Goal: Task Accomplishment & Management: Manage account settings

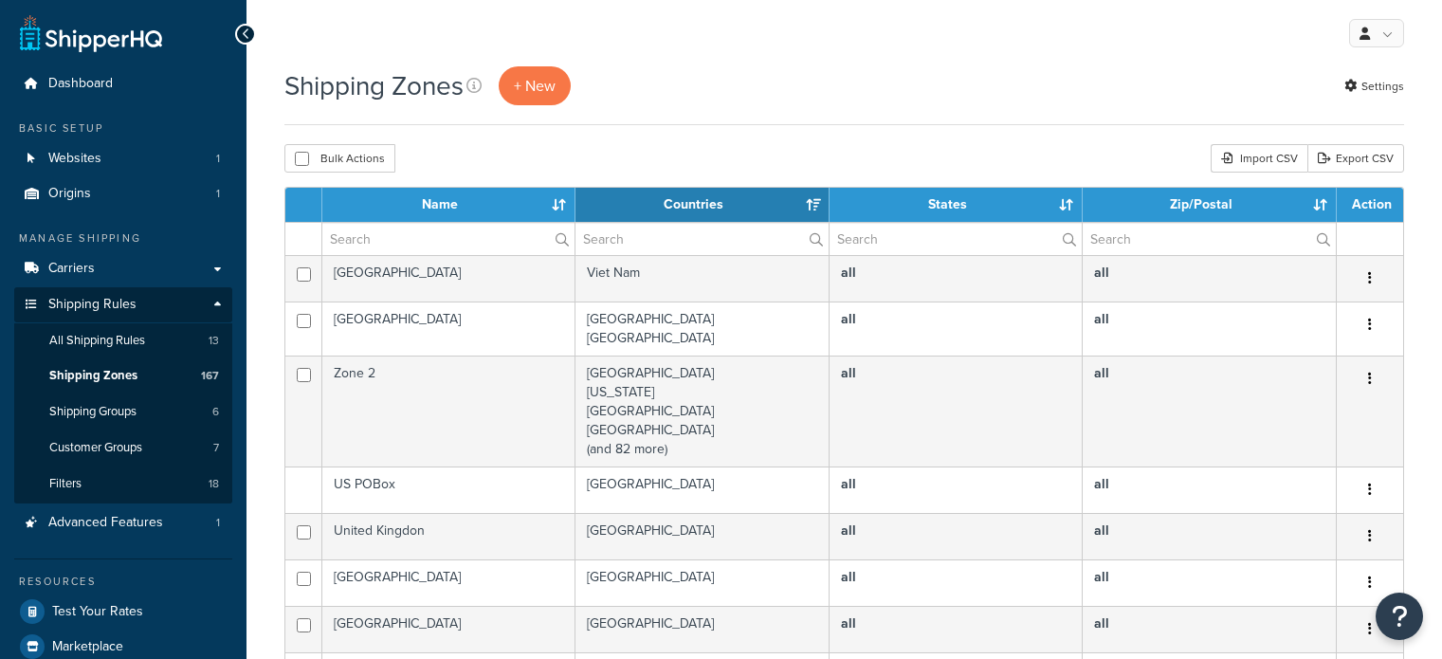
select select "15"
click at [398, 234] on input "text" at bounding box center [448, 239] width 252 height 32
type input "aust post"
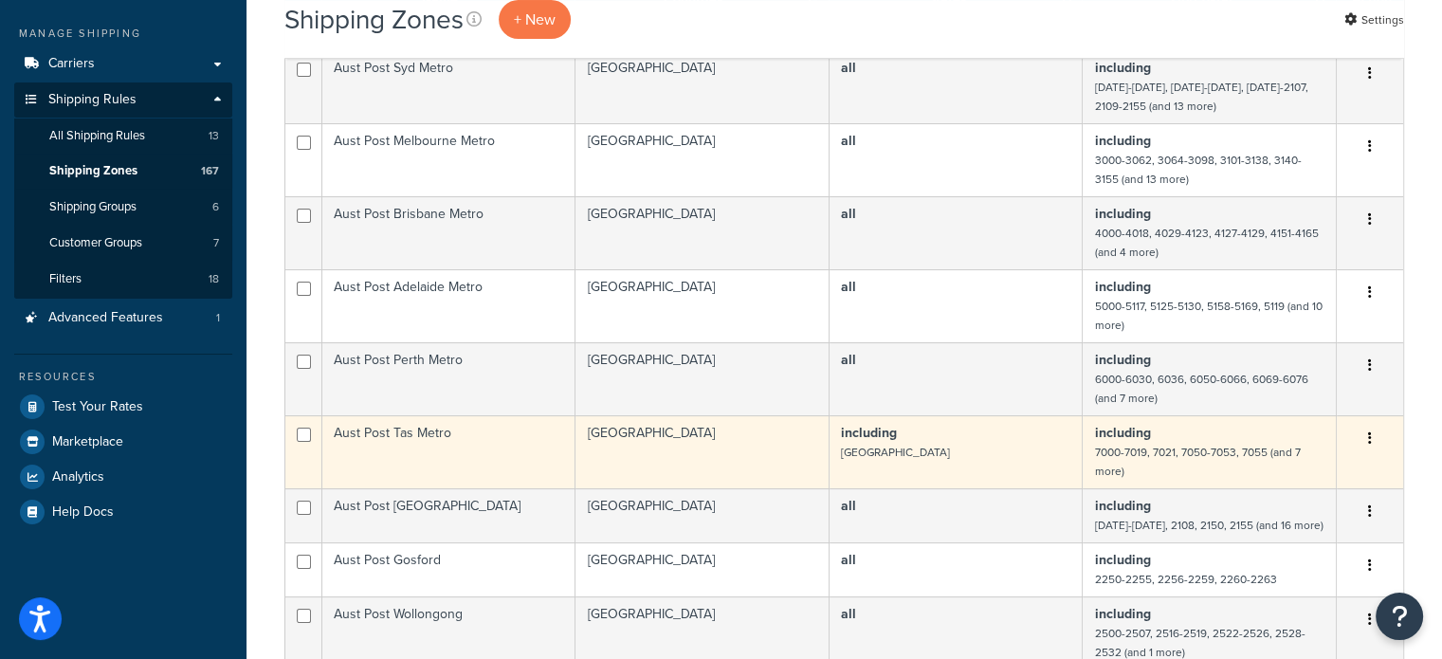
scroll to position [190, 0]
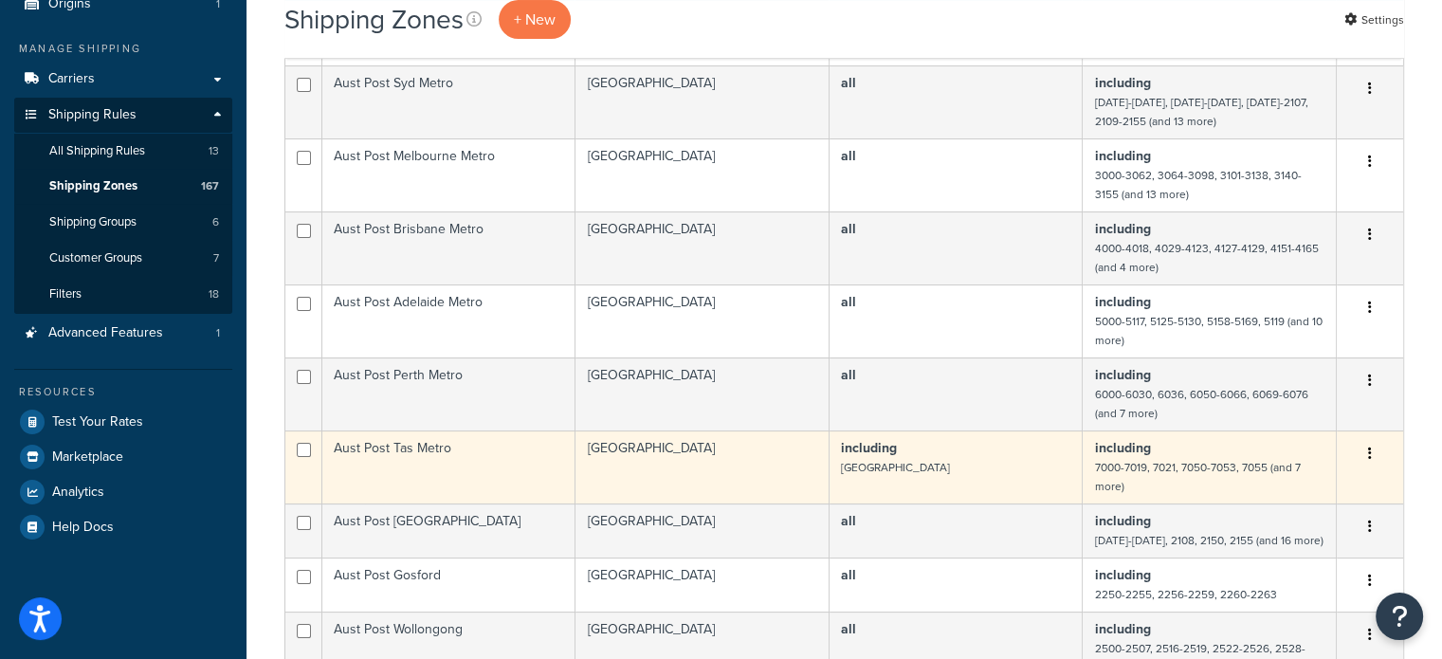
click at [459, 485] on td "Aust Post Tas Metro" at bounding box center [448, 466] width 253 height 73
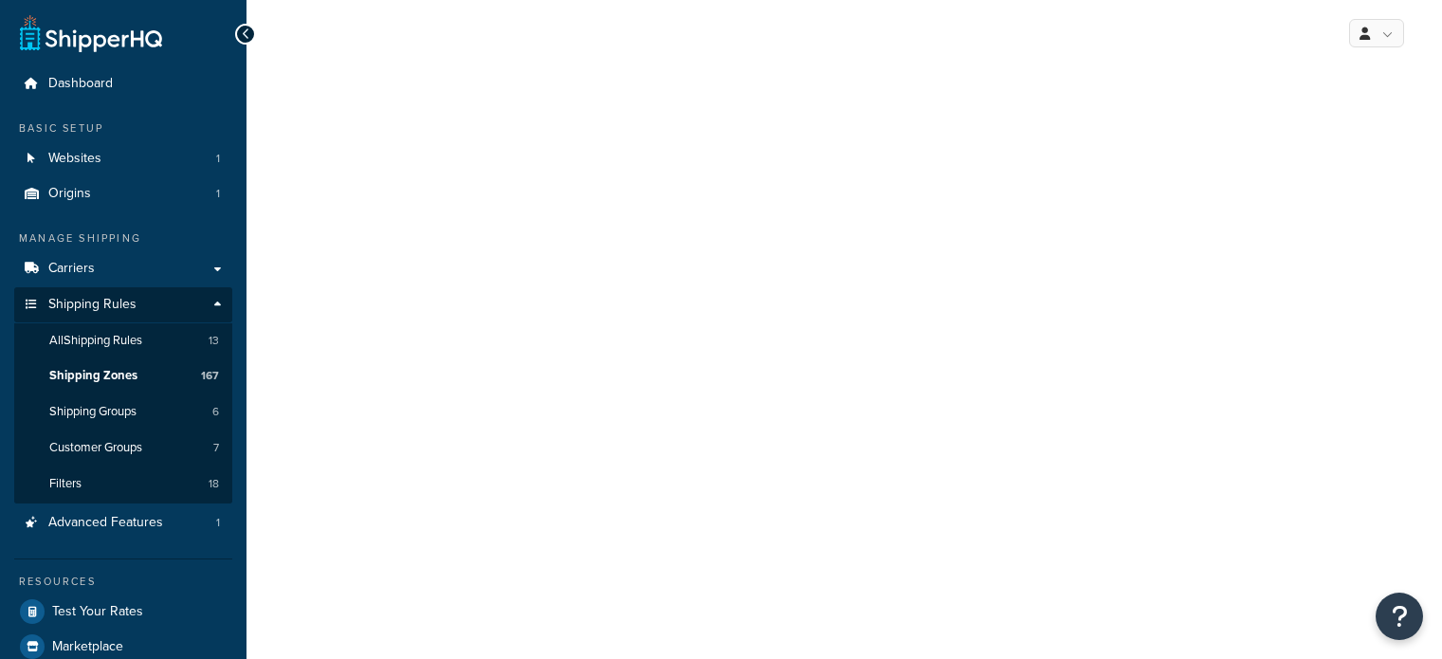
select select "including"
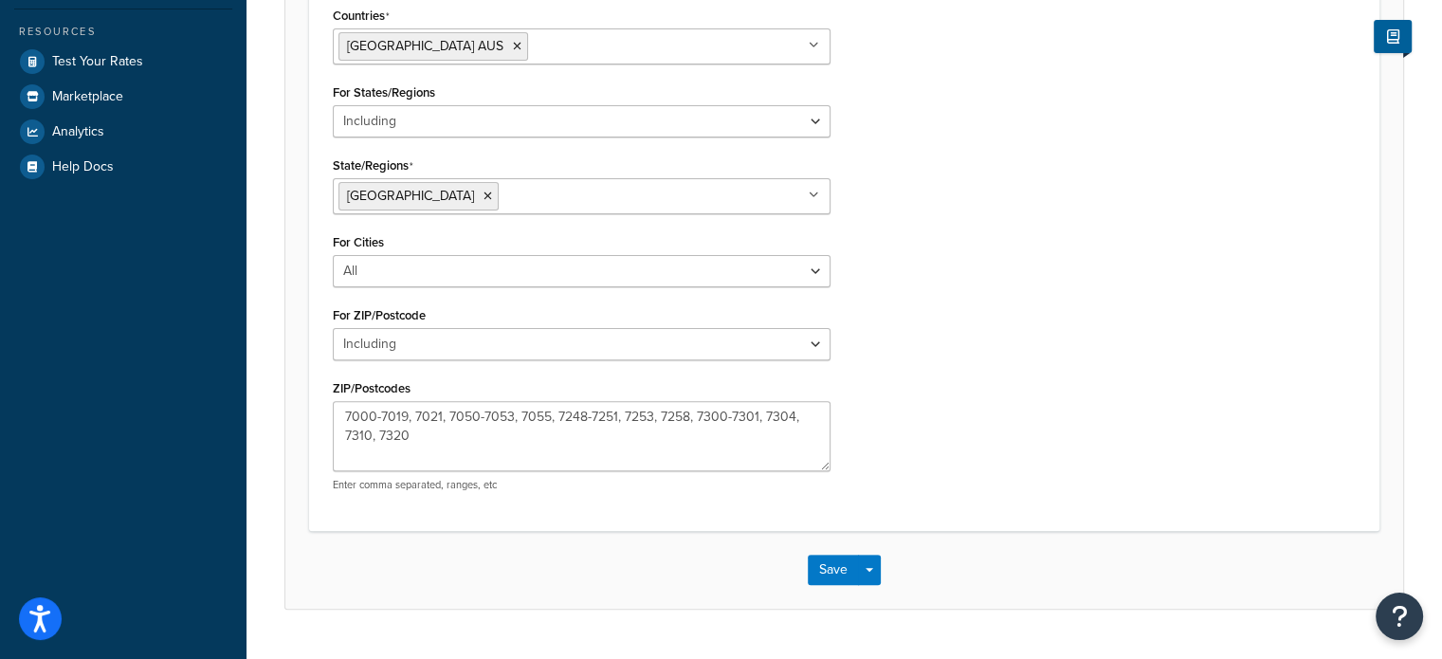
scroll to position [569, 0]
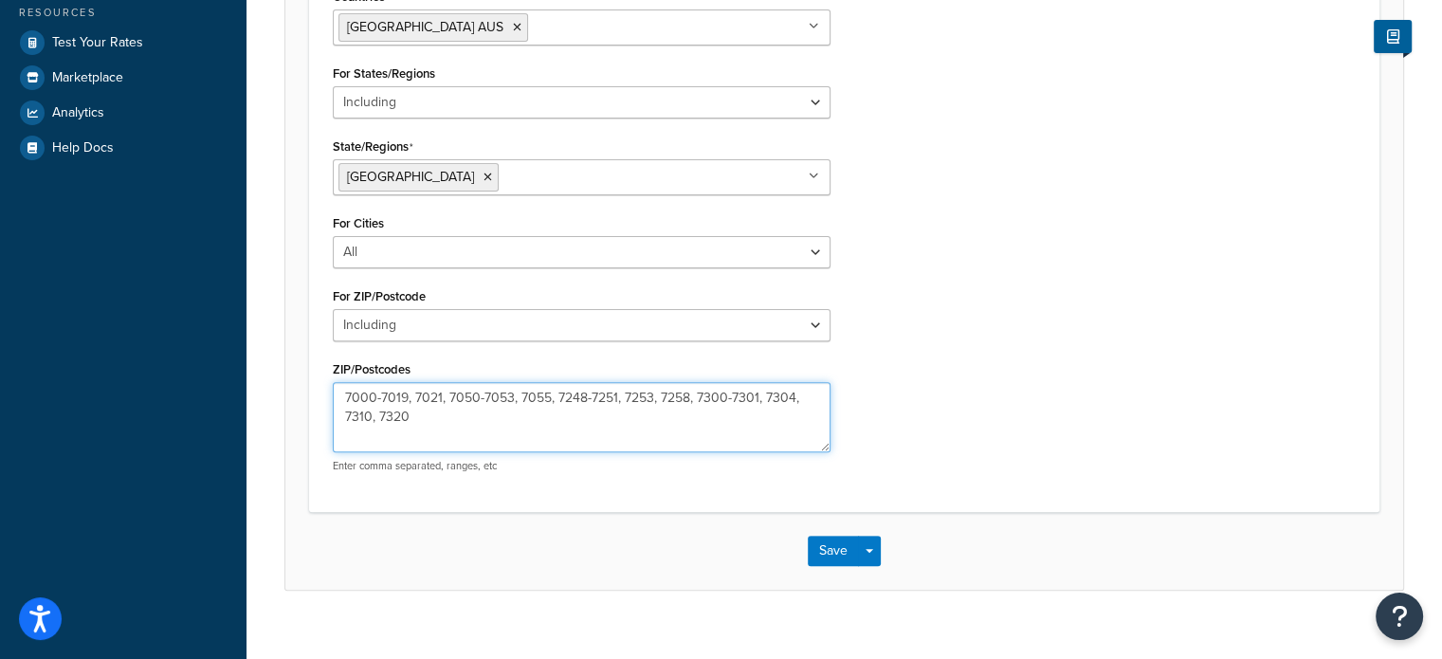
click at [758, 397] on textarea "7000-7019, 7021, 7050-7053, 7055, 7248-7251, 7253, 7258, 7300-7301, 7304, 7310,…" at bounding box center [582, 417] width 498 height 70
type textarea "7000-7019, 7021, 7050-7053, 7055, 7248-7251, 7253, 7258, 7300-7302, 7304, 7310,…"
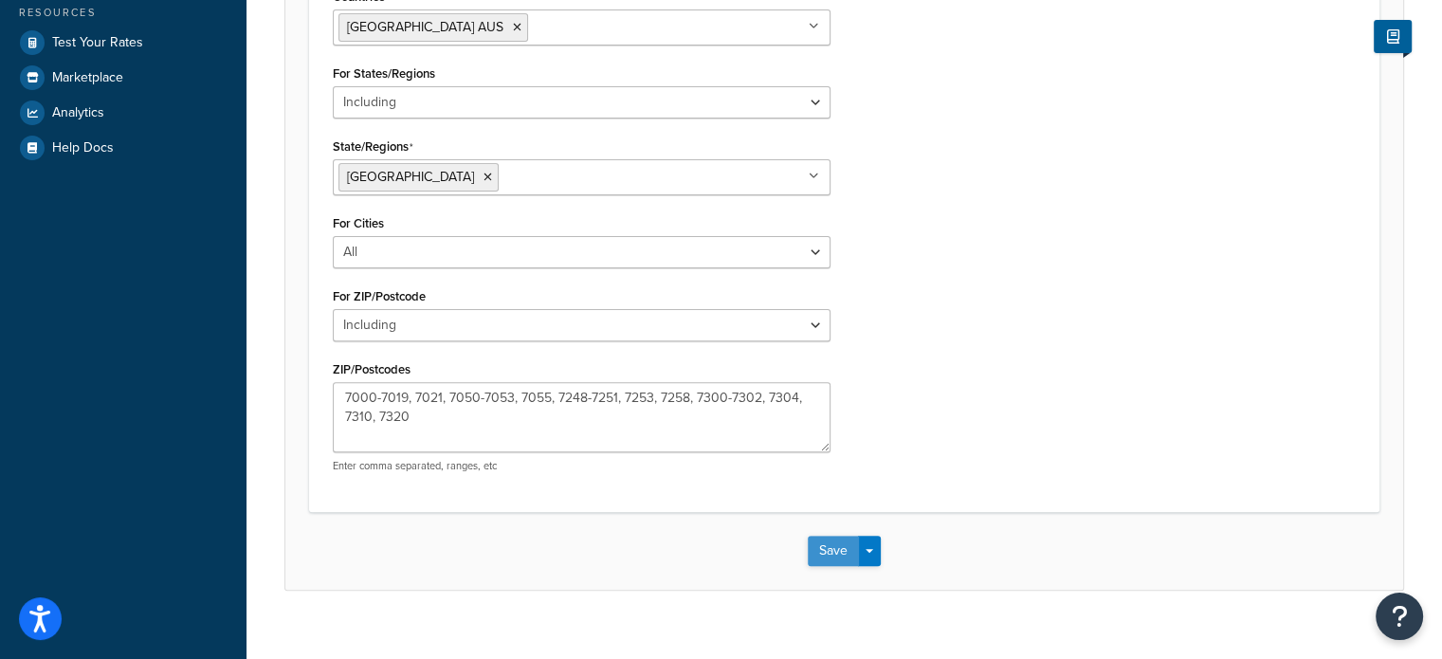
click at [840, 541] on button "Save" at bounding box center [833, 551] width 51 height 30
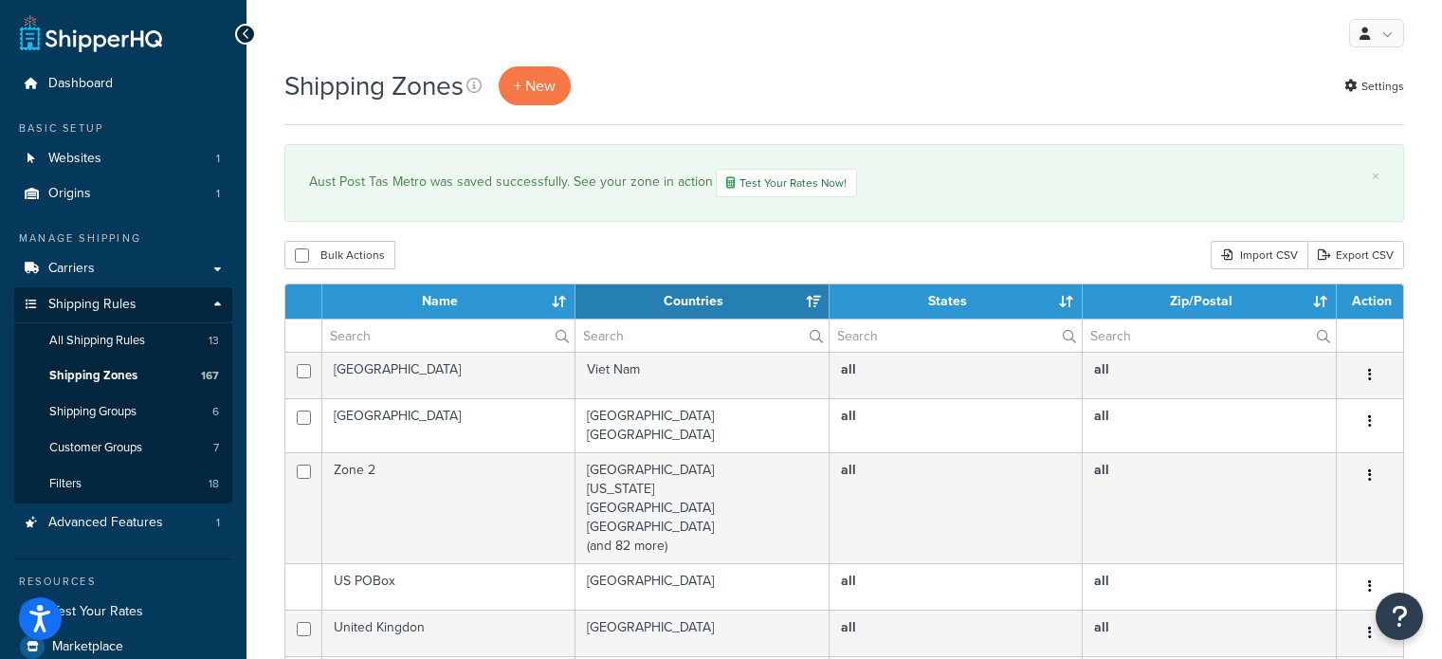
select select "15"
click at [394, 338] on input "text" at bounding box center [448, 336] width 252 height 32
type input "aust post"
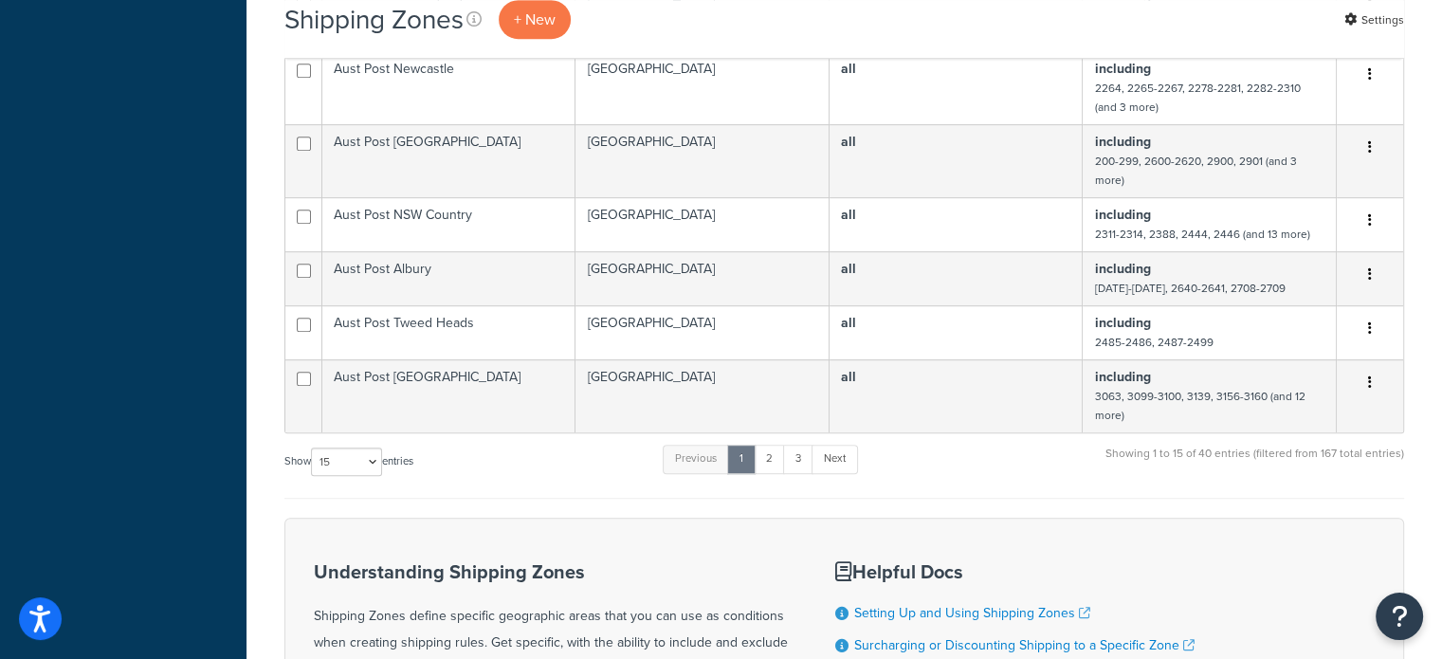
scroll to position [948, 0]
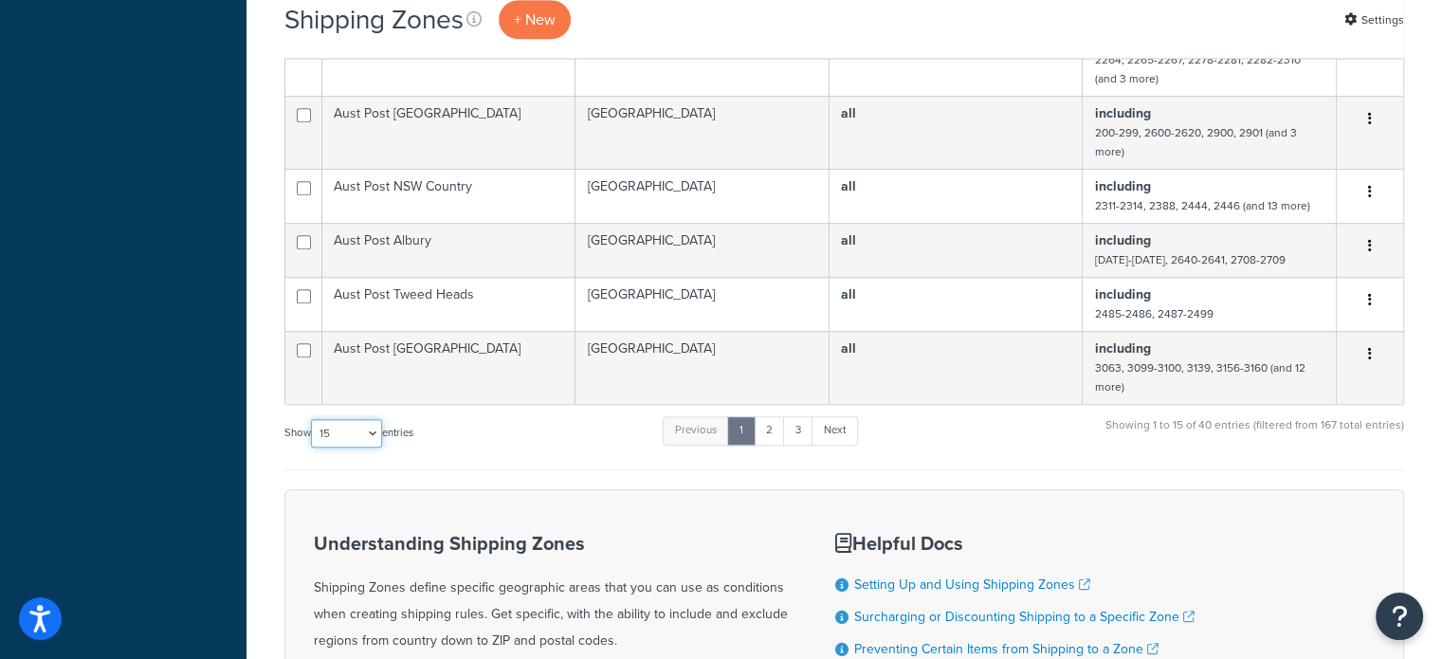
click at [337, 447] on select "10 15 25 50 100" at bounding box center [346, 433] width 71 height 28
select select "100"
click at [313, 448] on select "10 15 25 50 100" at bounding box center [346, 433] width 71 height 28
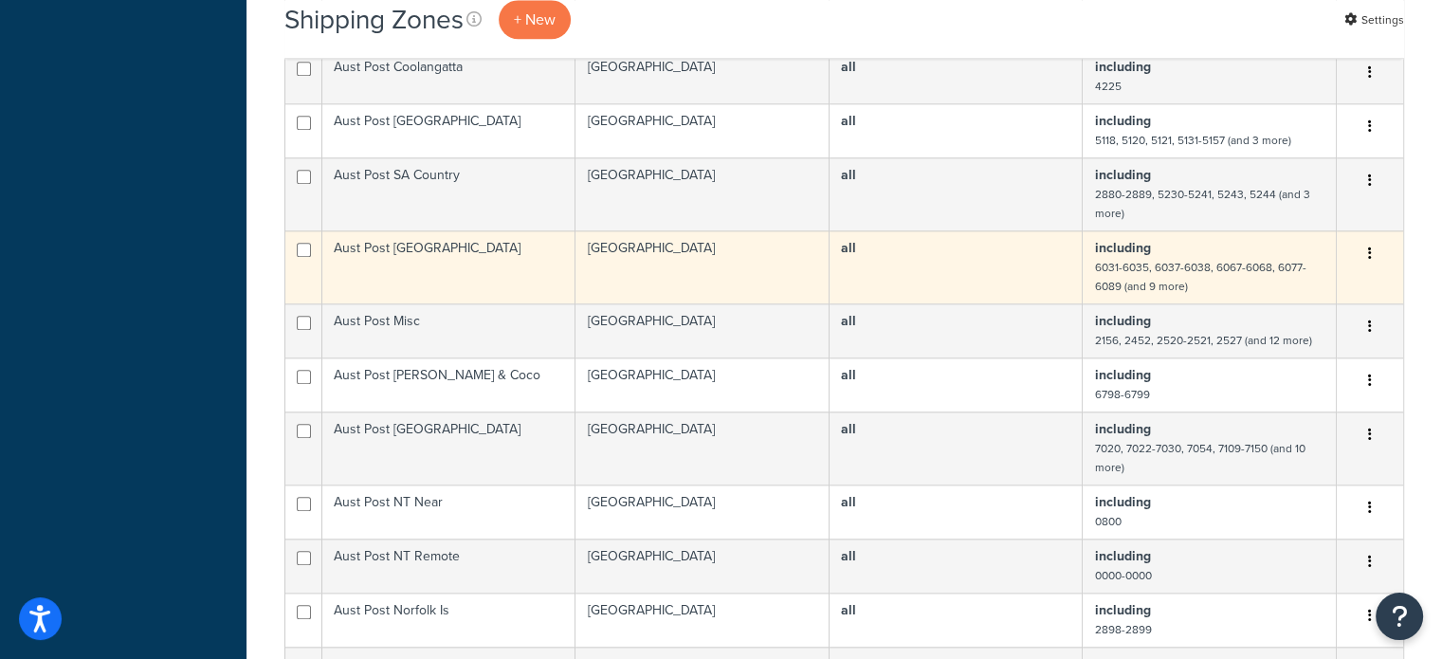
scroll to position [2086, 0]
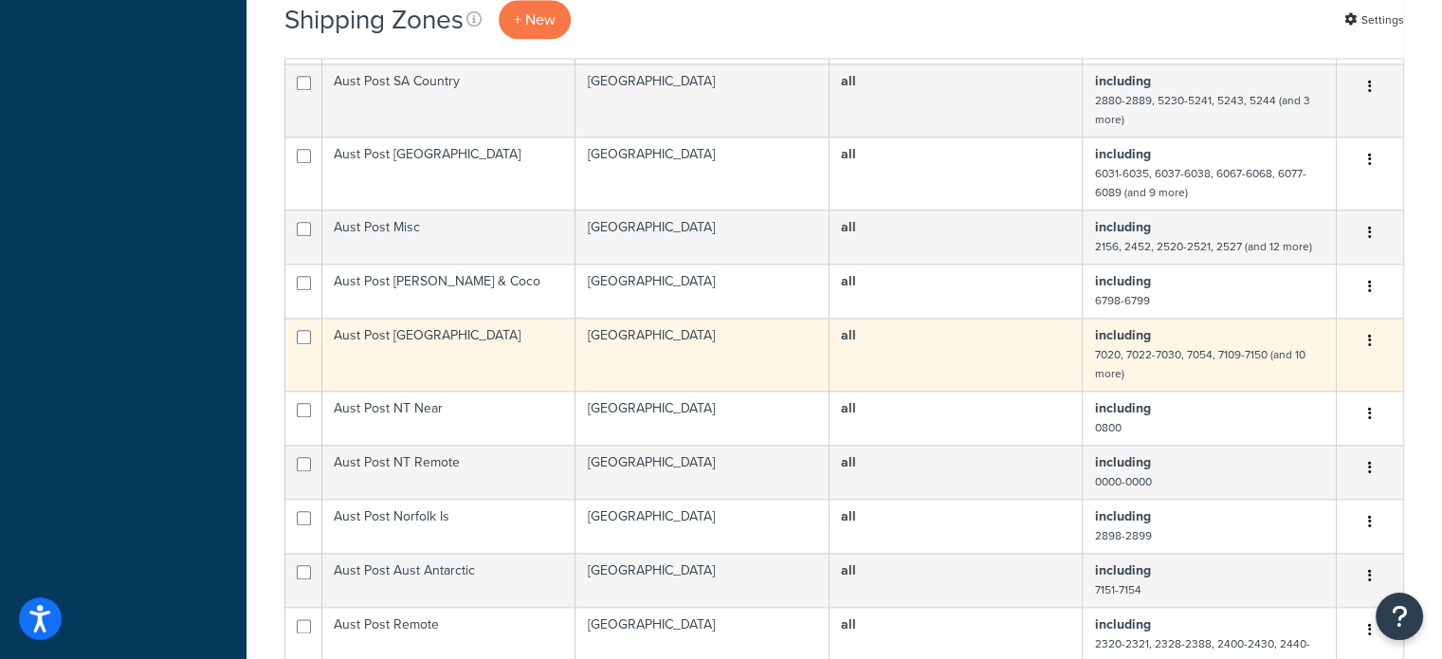
click at [508, 359] on td "Aust Post Tasmania" at bounding box center [448, 354] width 253 height 73
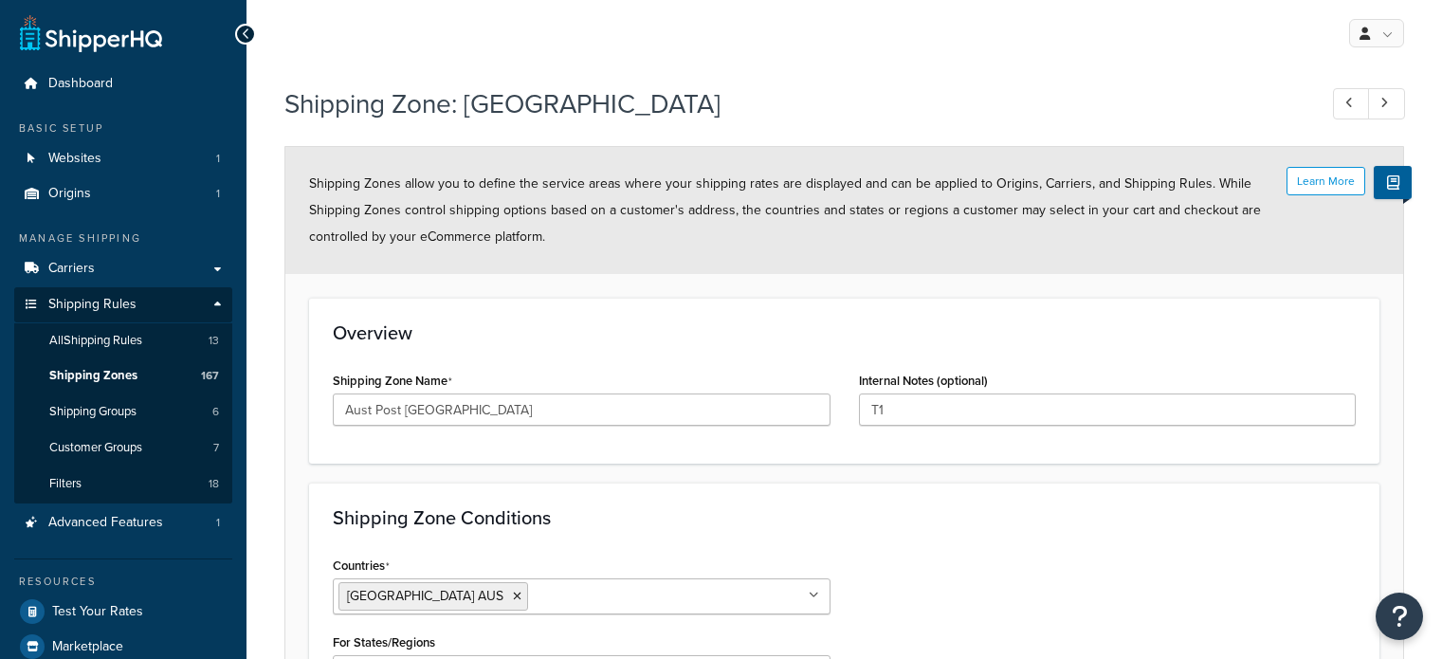
select select "including"
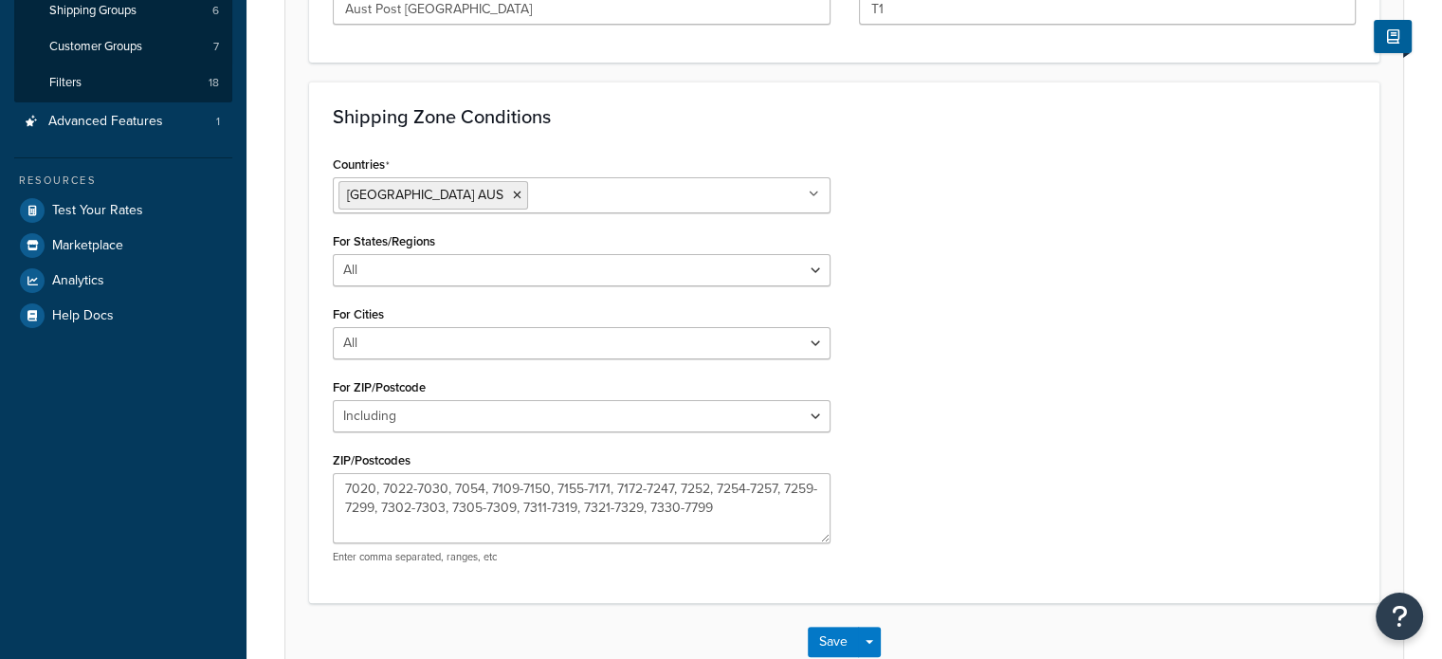
scroll to position [474, 0]
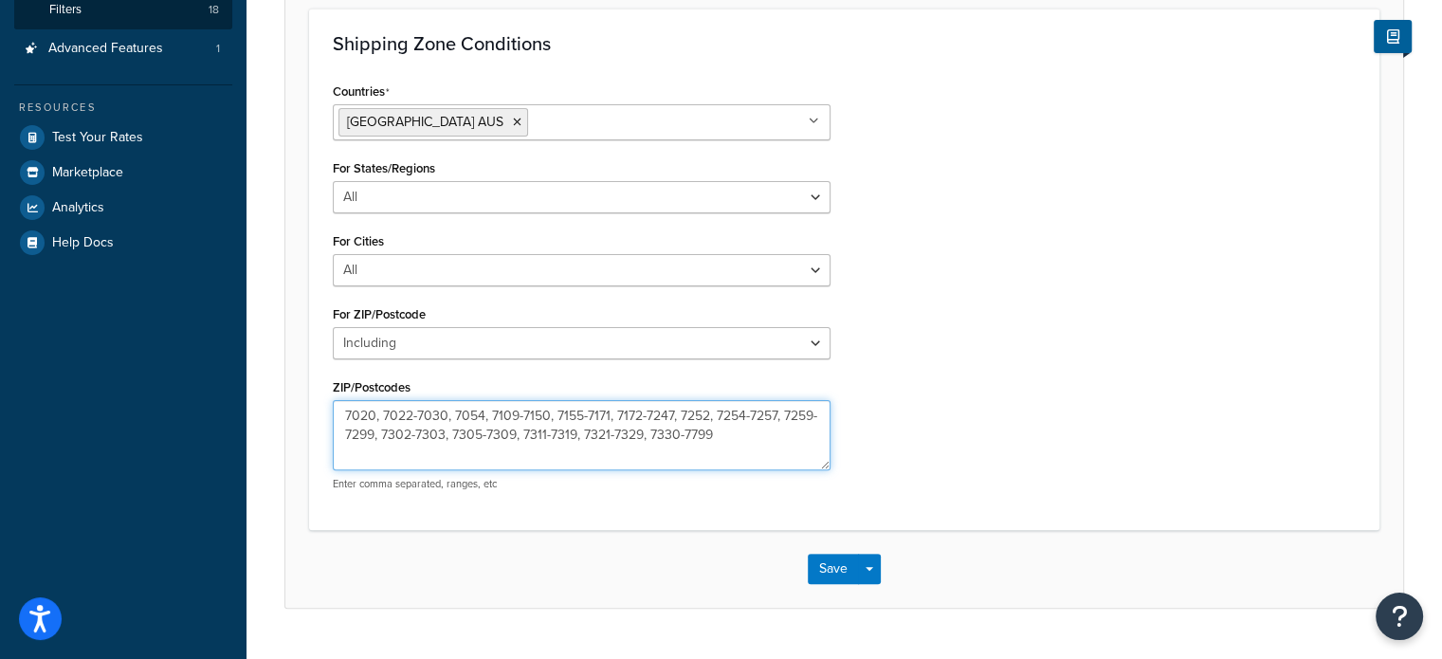
click at [450, 436] on textarea "7020, 7022-7030, 7054, 7109-7150, 7155-7171, 7172-7247, 7252, 7254-7257, 7259-7…" at bounding box center [582, 435] width 498 height 70
type textarea "7020, 7022-7030, 7054, 7109-7150, 7155-7171, 7172-7247, 7252, 7254-7257, 7259-7…"
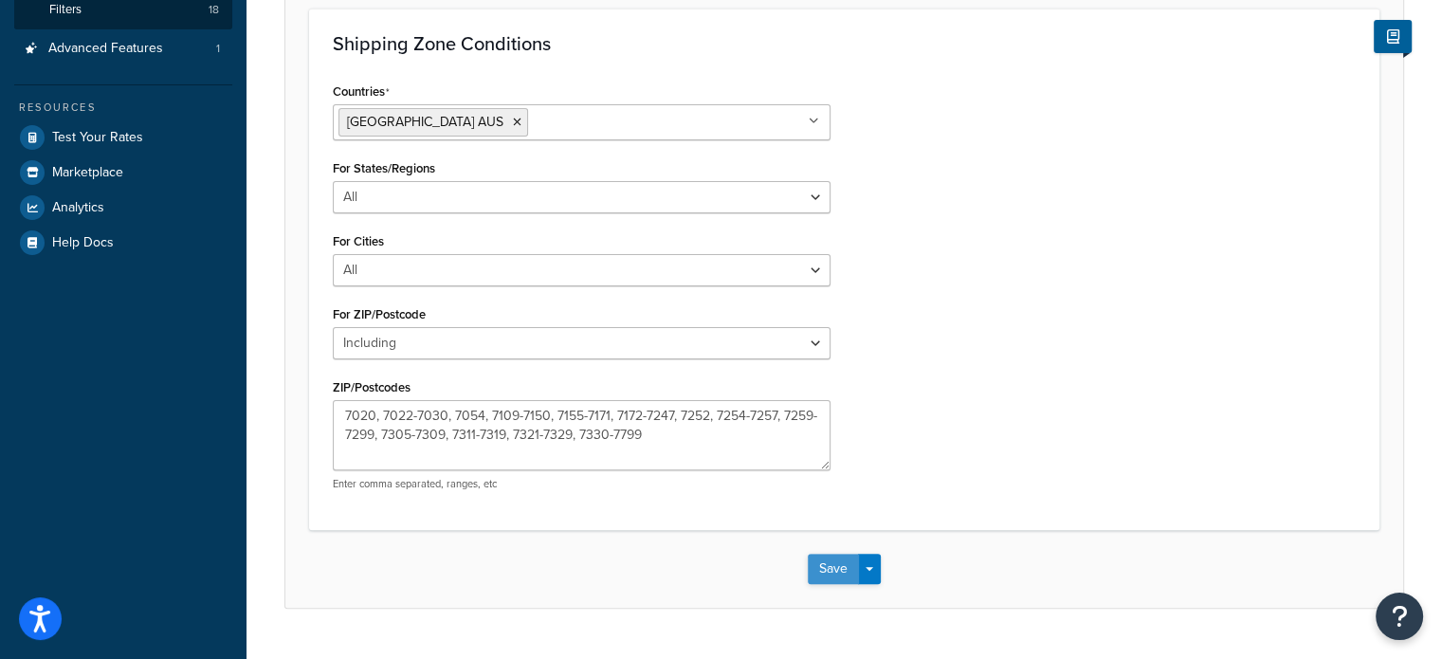
click at [819, 560] on button "Save" at bounding box center [833, 569] width 51 height 30
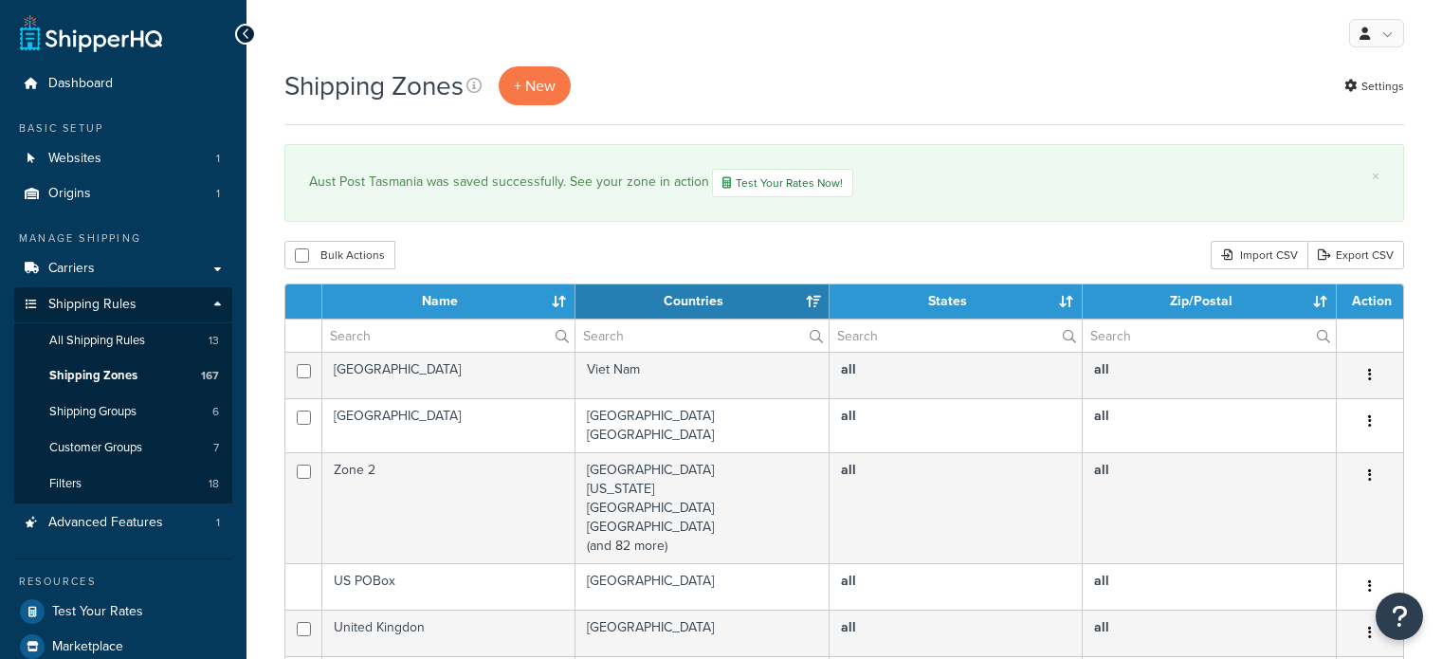
select select "15"
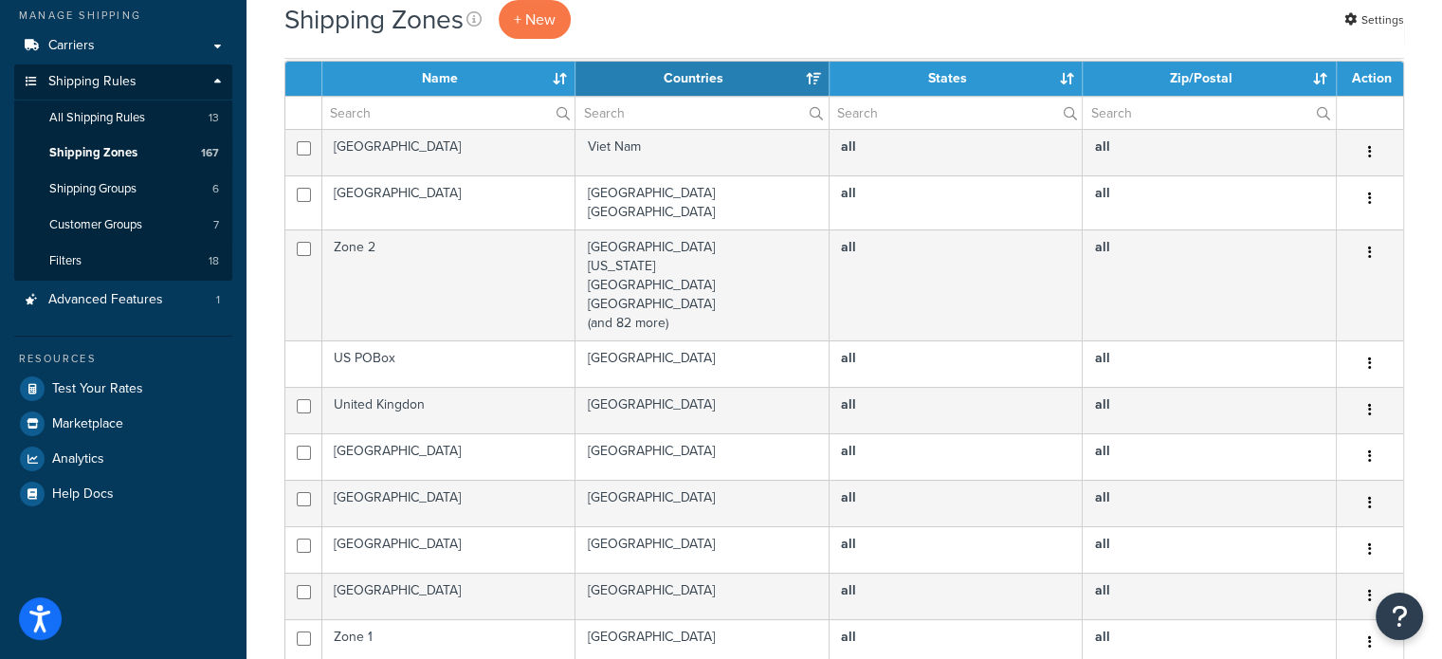
scroll to position [190, 0]
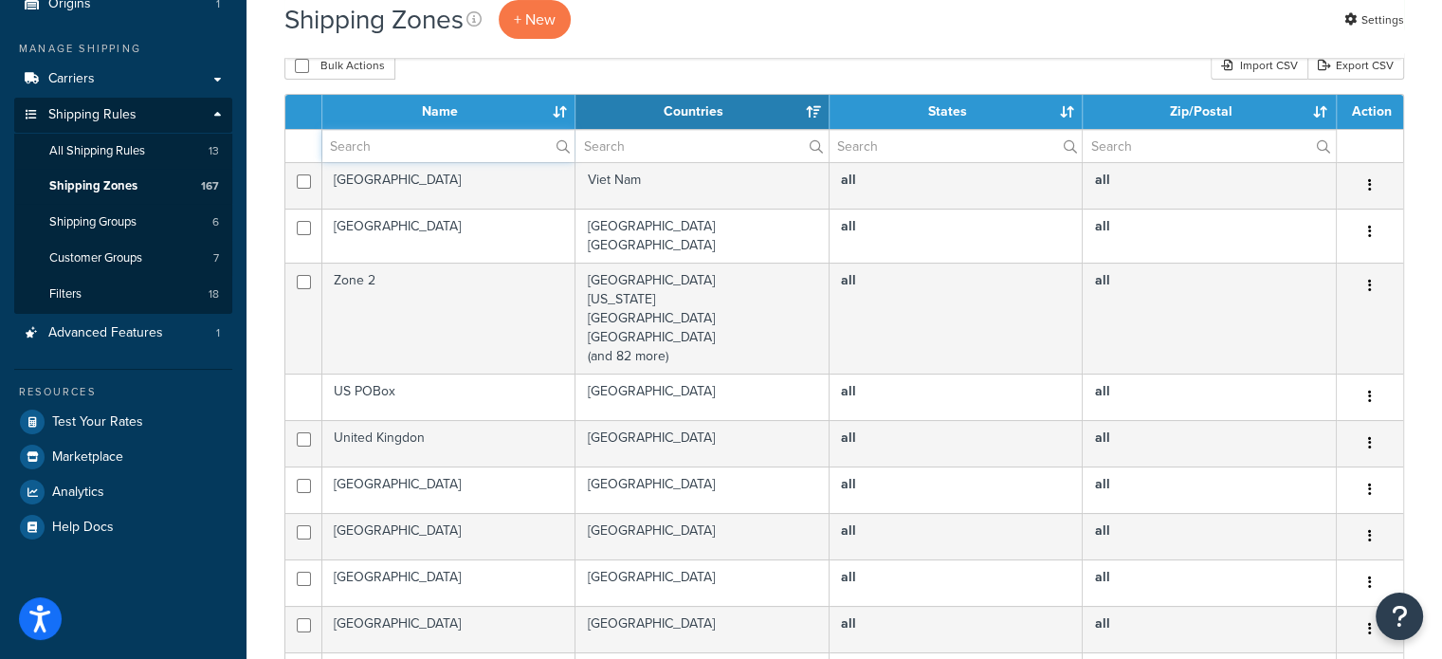
click at [452, 140] on input "text" at bounding box center [448, 146] width 252 height 32
type input "aust post"
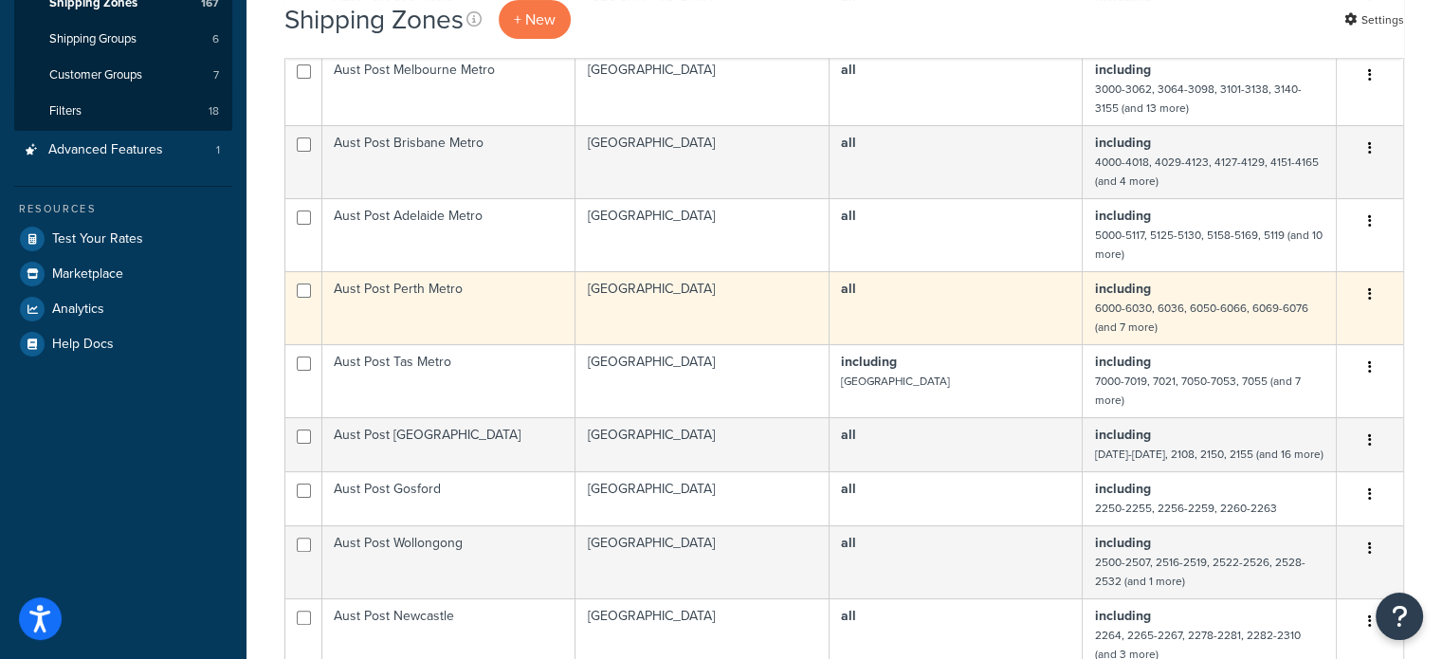
scroll to position [379, 0]
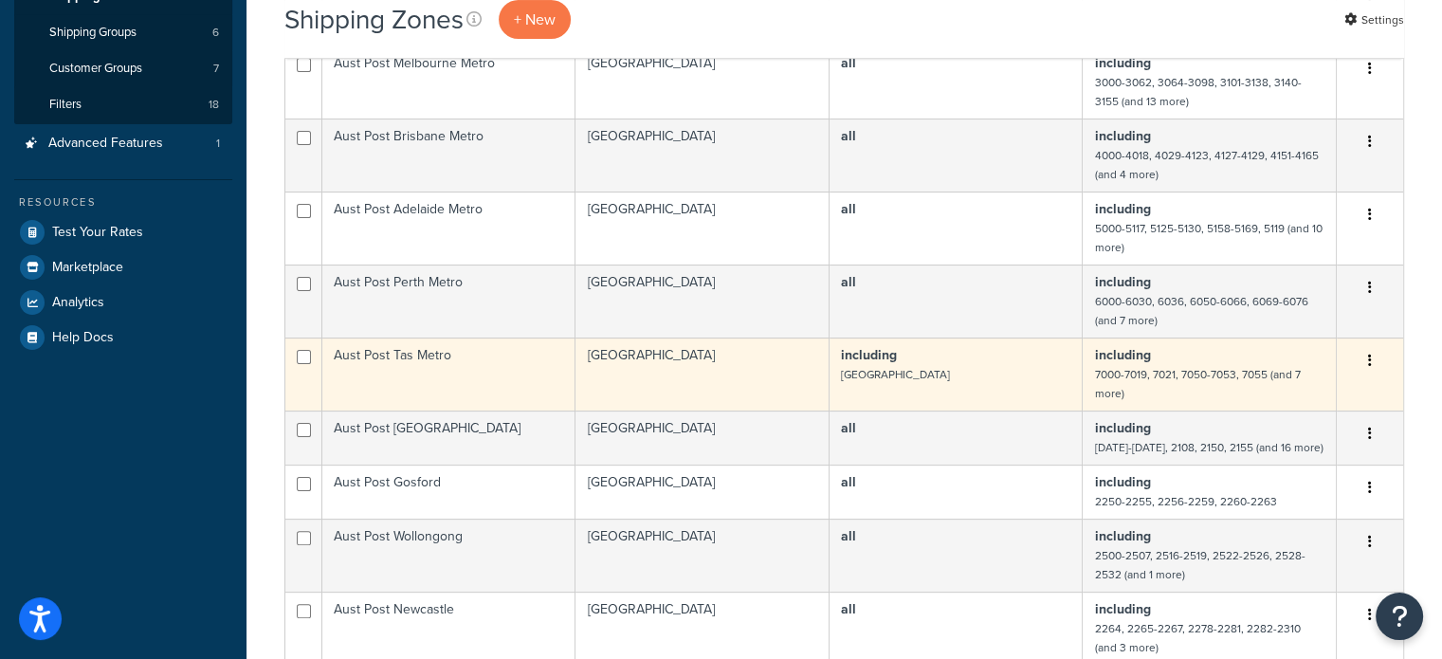
click at [459, 356] on td "Aust Post Tas Metro" at bounding box center [448, 374] width 253 height 73
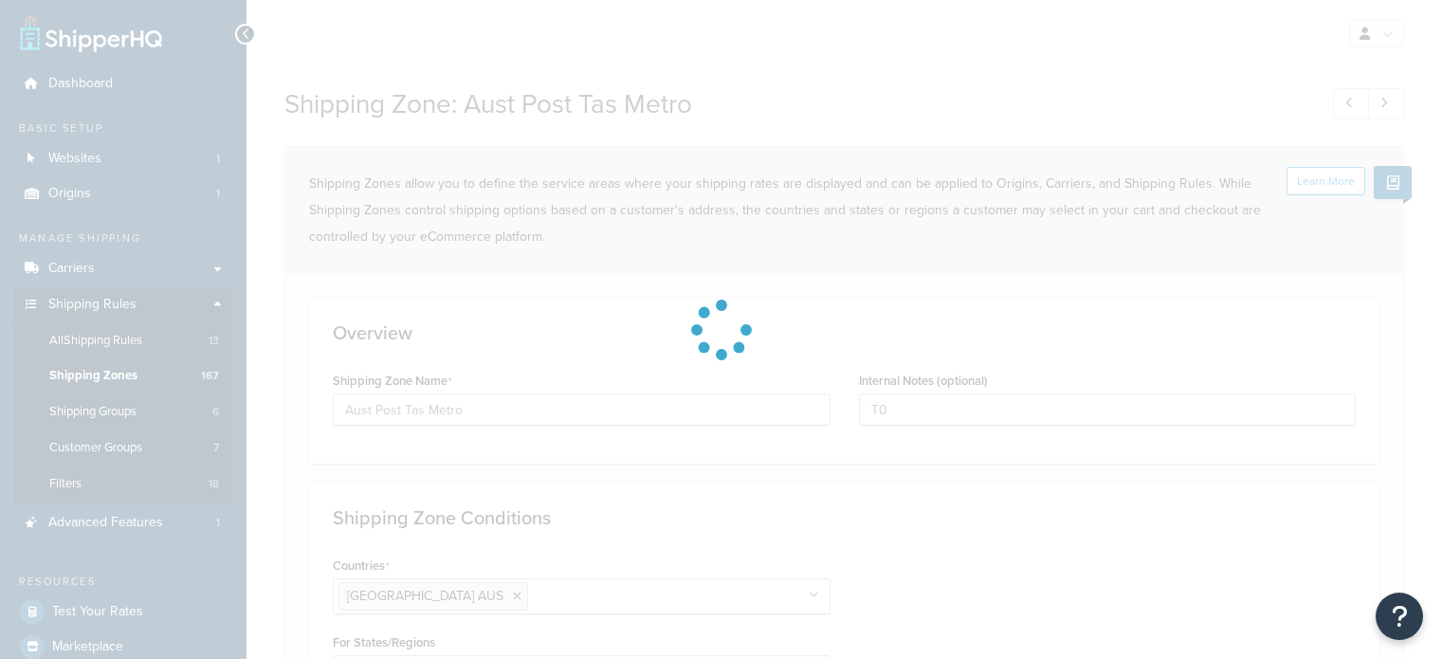
select select "including"
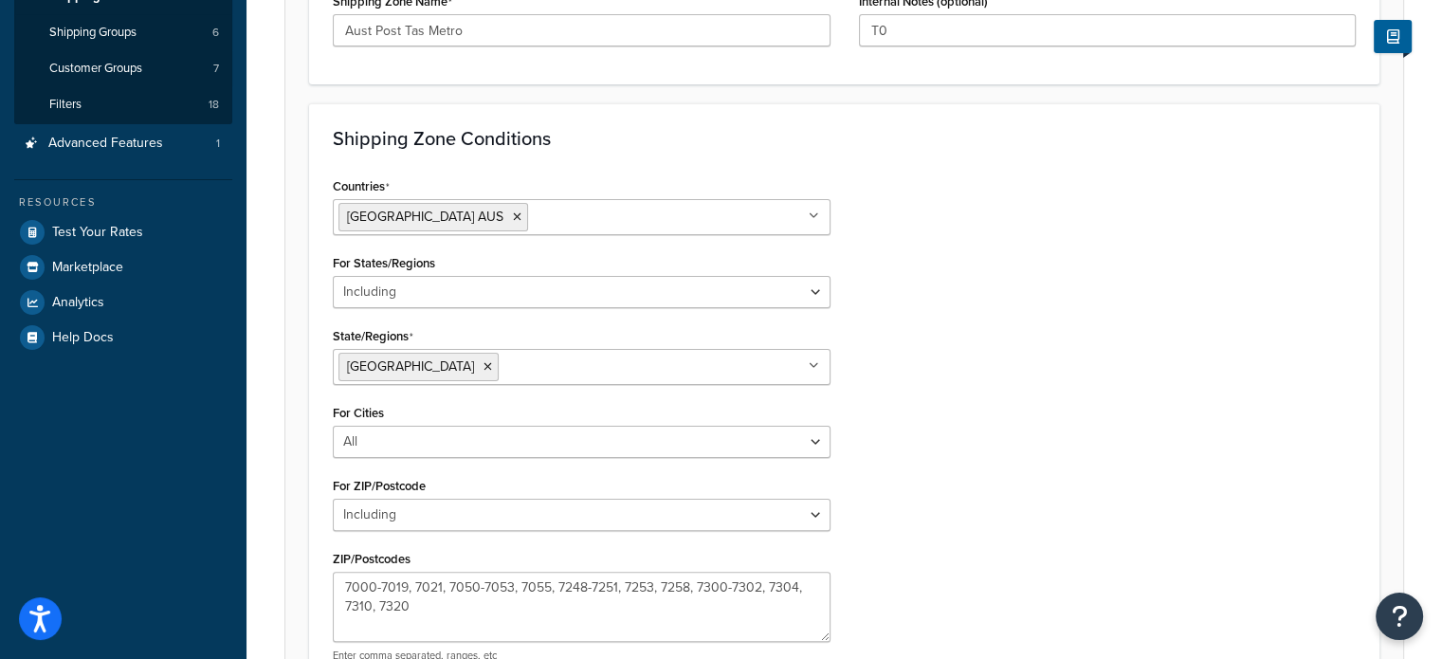
scroll to position [569, 0]
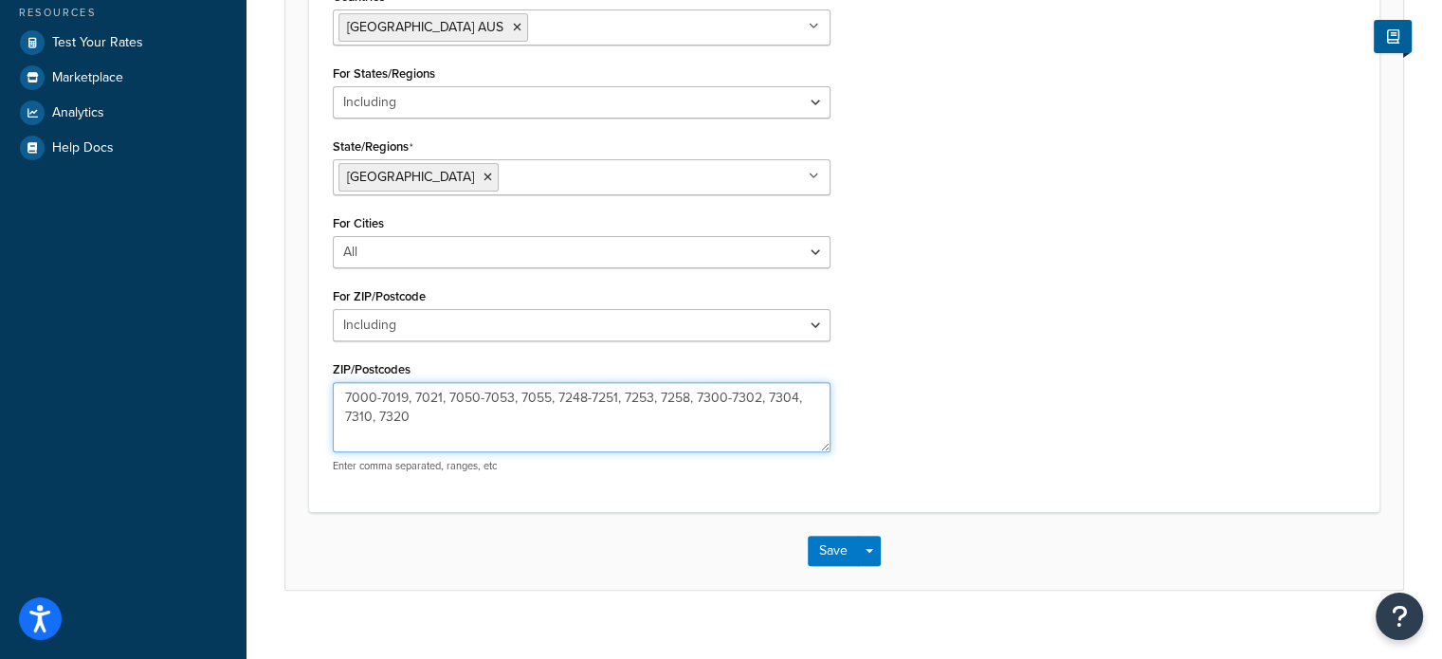
click at [770, 393] on textarea "7000-7019, 7021, 7050-7053, 7055, 7248-7251, 7253, 7258, 7300-7302, 7304, 7310,…" at bounding box center [582, 417] width 498 height 70
type textarea "7000-7019, 7021, 7050-7053, 7055, 7248-7251, 7253, 7258, 7300-7304, 7310, 7320"
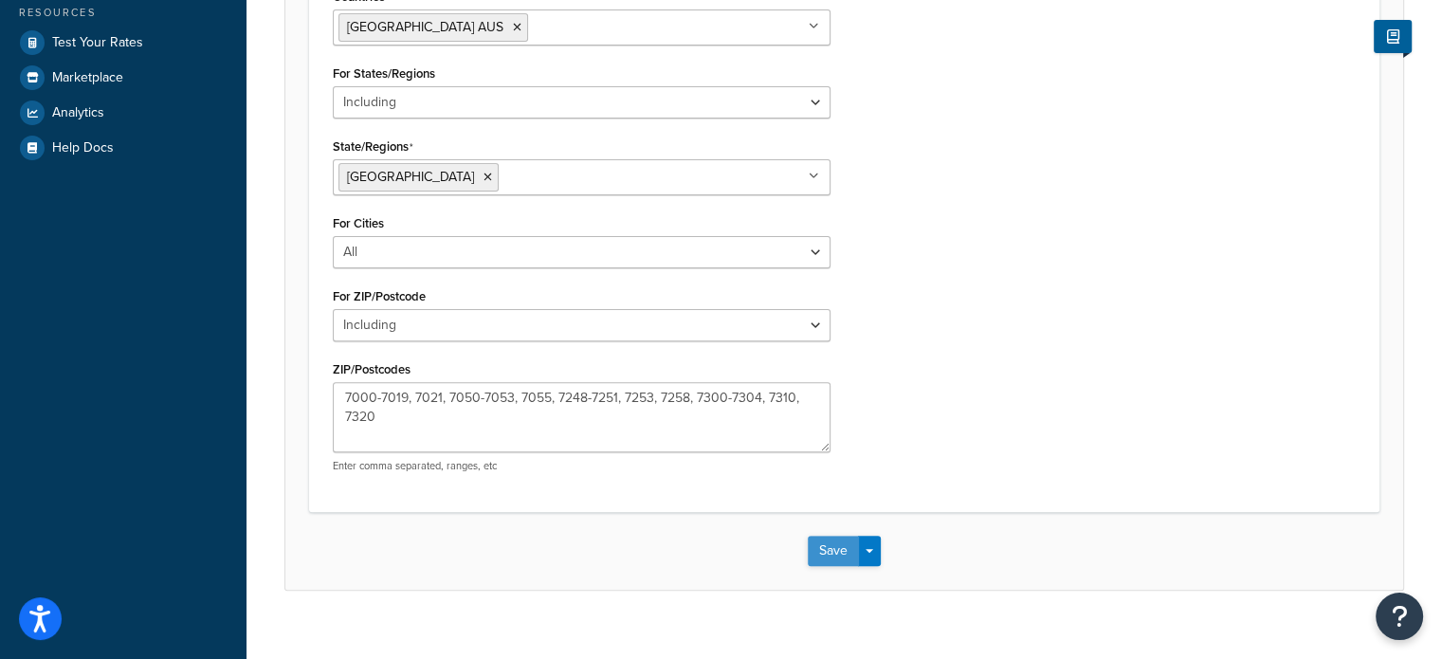
click at [823, 541] on button "Save" at bounding box center [833, 551] width 51 height 30
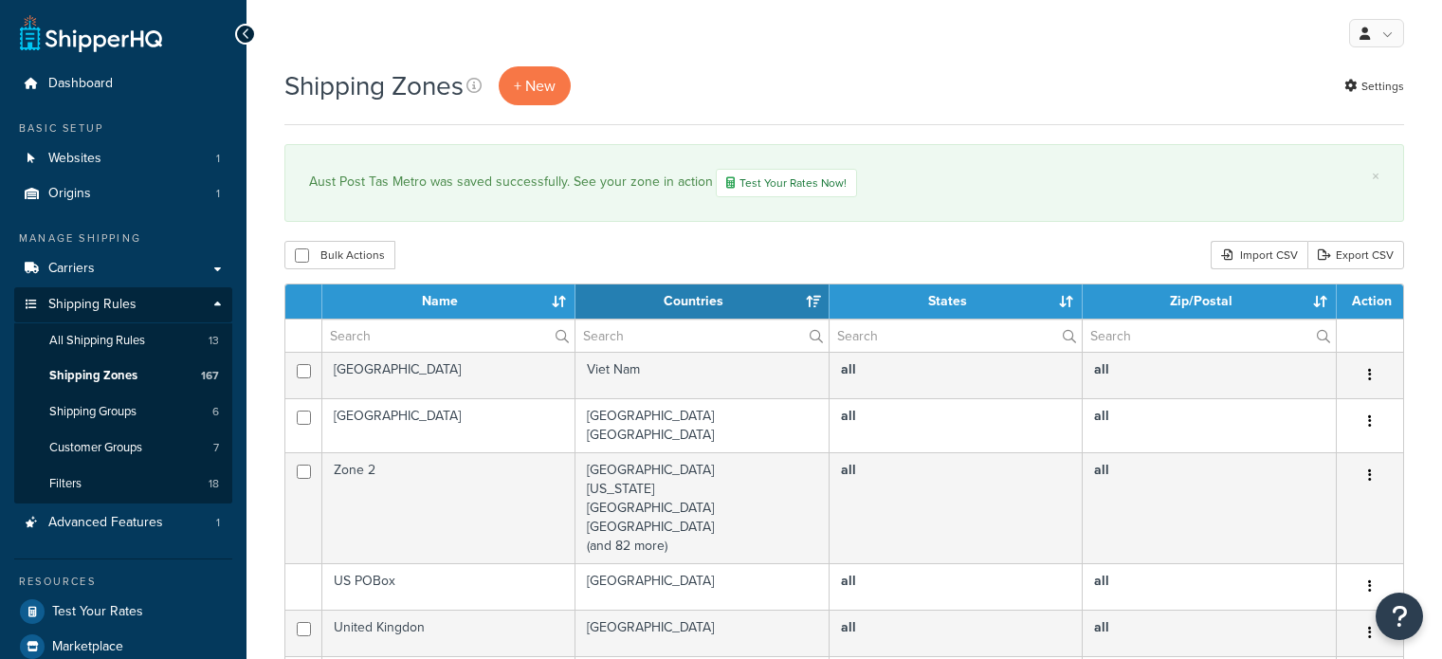
select select "15"
